Goal: Transaction & Acquisition: Book appointment/travel/reservation

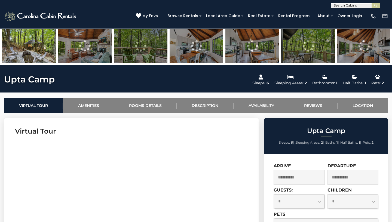
scroll to position [256, 0]
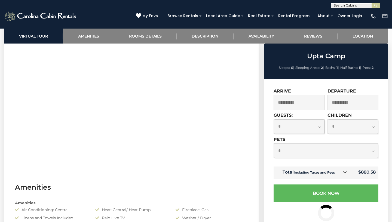
select select "*"
click option "*" at bounding box center [0, 0] width 0 height 0
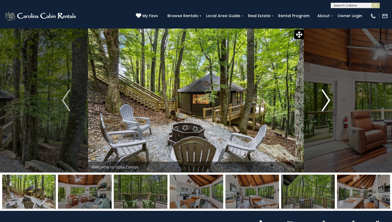
click at [324, 101] on img "Next" at bounding box center [325, 100] width 8 height 22
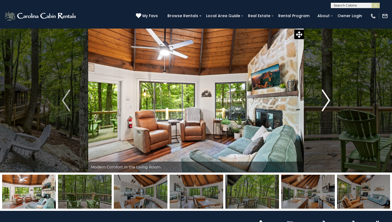
click at [324, 101] on img "Next" at bounding box center [325, 100] width 8 height 22
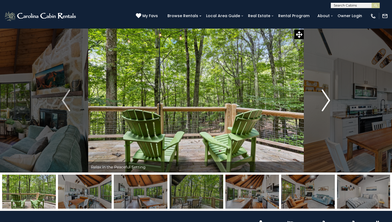
click at [324, 101] on img "Next" at bounding box center [325, 100] width 8 height 22
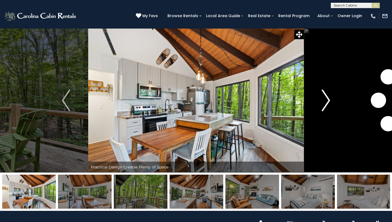
click at [324, 101] on img "Next" at bounding box center [325, 100] width 8 height 22
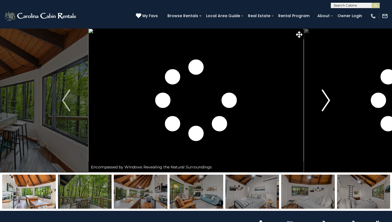
click at [324, 101] on img "Next" at bounding box center [325, 100] width 8 height 22
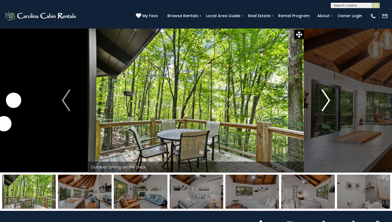
click at [324, 101] on img "Next" at bounding box center [325, 100] width 8 height 22
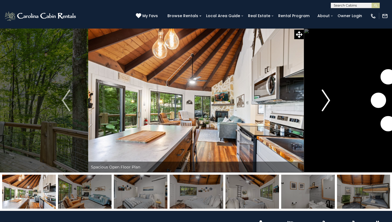
click at [324, 101] on img "Next" at bounding box center [325, 100] width 8 height 22
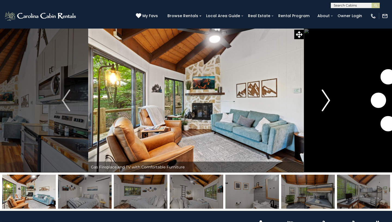
click at [324, 101] on img "Next" at bounding box center [325, 100] width 8 height 22
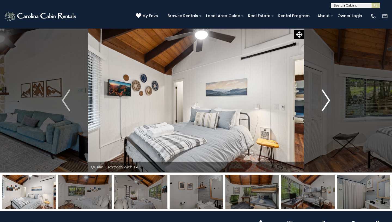
click at [324, 101] on img "Next" at bounding box center [325, 100] width 8 height 22
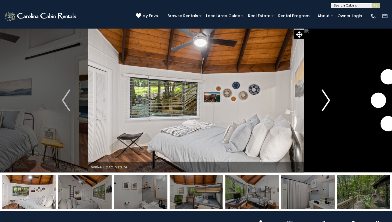
click at [324, 101] on img "Next" at bounding box center [325, 100] width 8 height 22
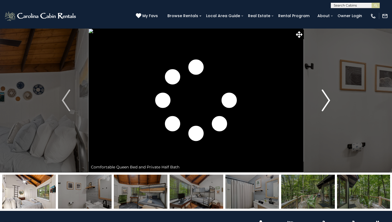
click at [324, 101] on img "Next" at bounding box center [325, 100] width 8 height 22
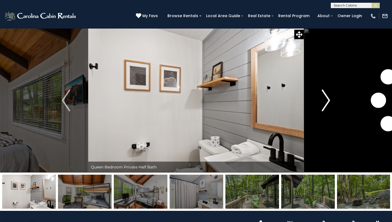
click at [324, 101] on img "Next" at bounding box center [325, 100] width 8 height 22
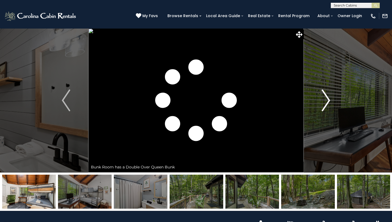
click at [324, 101] on img "Next" at bounding box center [325, 100] width 8 height 22
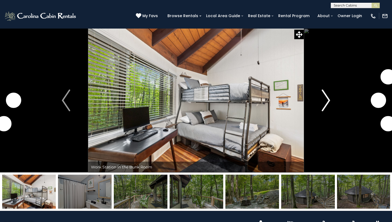
click at [324, 101] on img "Next" at bounding box center [325, 100] width 8 height 22
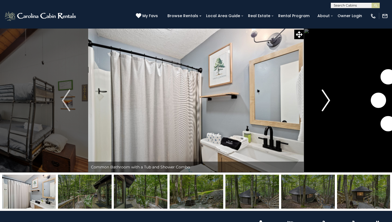
click at [324, 101] on img "Next" at bounding box center [325, 100] width 8 height 22
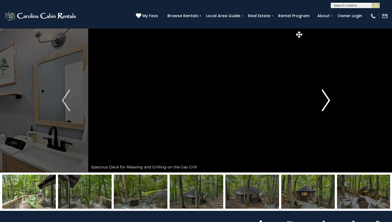
click at [324, 101] on img "Next" at bounding box center [325, 100] width 8 height 22
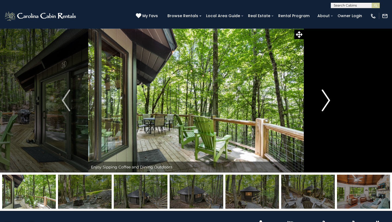
click at [324, 101] on img "Next" at bounding box center [325, 100] width 8 height 22
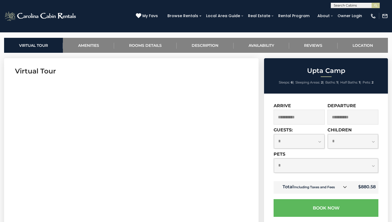
scroll to position [207, 0]
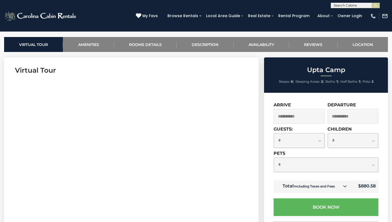
select select "*"
click option "*" at bounding box center [0, 0] width 0 height 0
